Goal: Find specific page/section: Find specific page/section

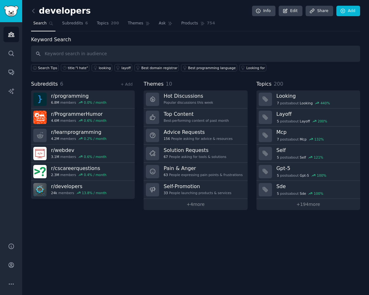
click at [205, 84] on div "Themes 10" at bounding box center [195, 84] width 104 height 8
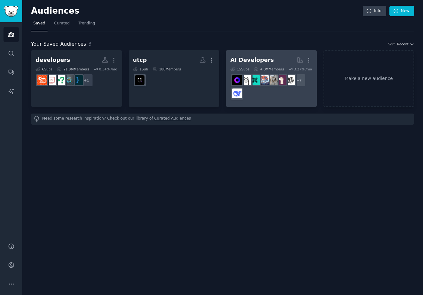
click at [254, 60] on div "AI Developers" at bounding box center [251, 60] width 43 height 8
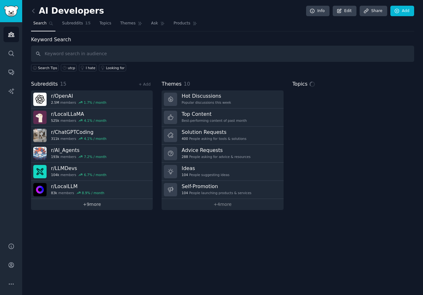
click at [89, 203] on link "+ 9 more" at bounding box center [92, 204] width 122 height 11
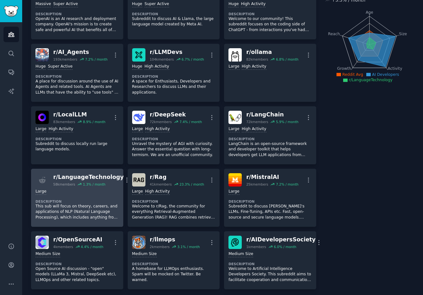
scroll to position [64, 0]
